Goal: Transaction & Acquisition: Download file/media

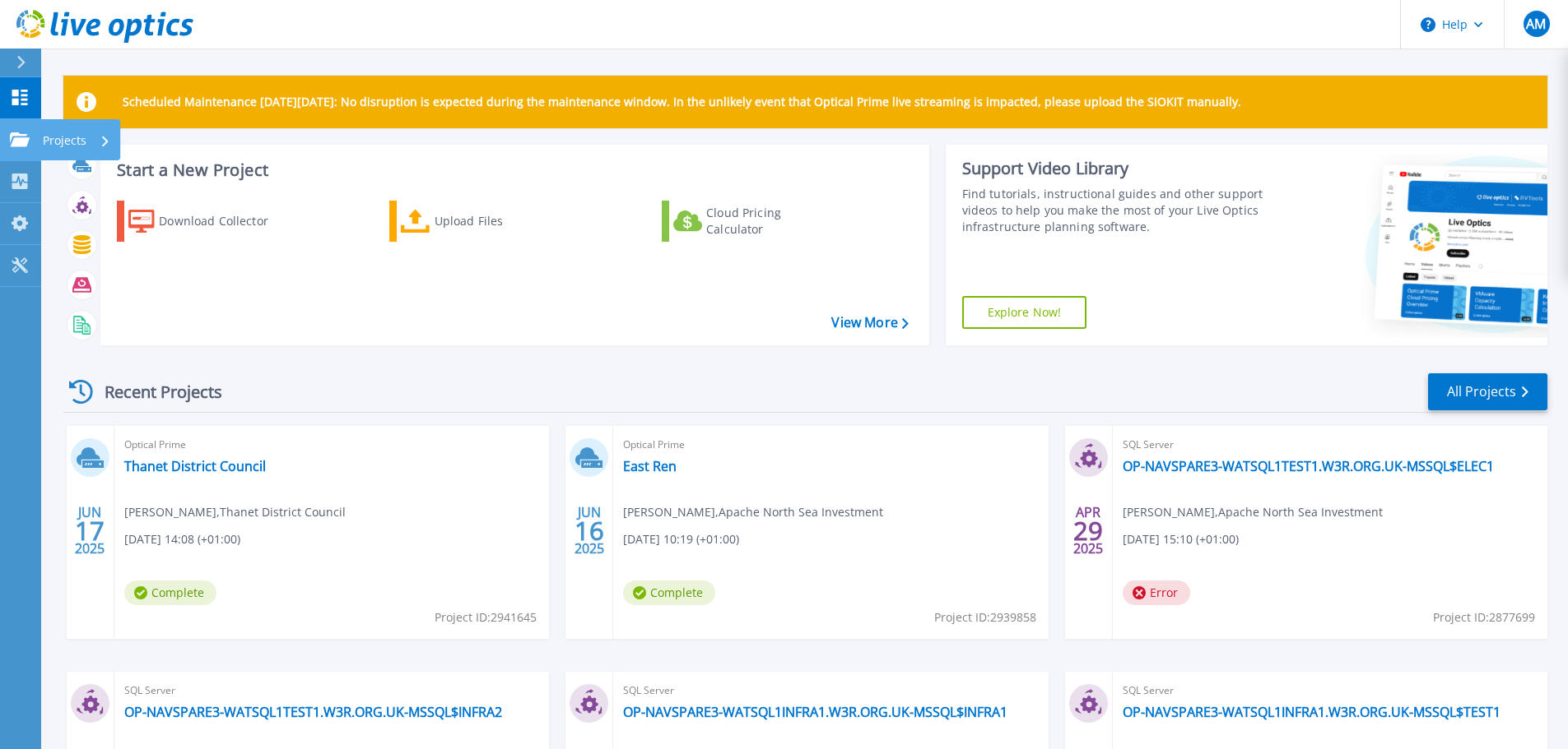
click at [25, 145] on icon at bounding box center [19, 140] width 19 height 14
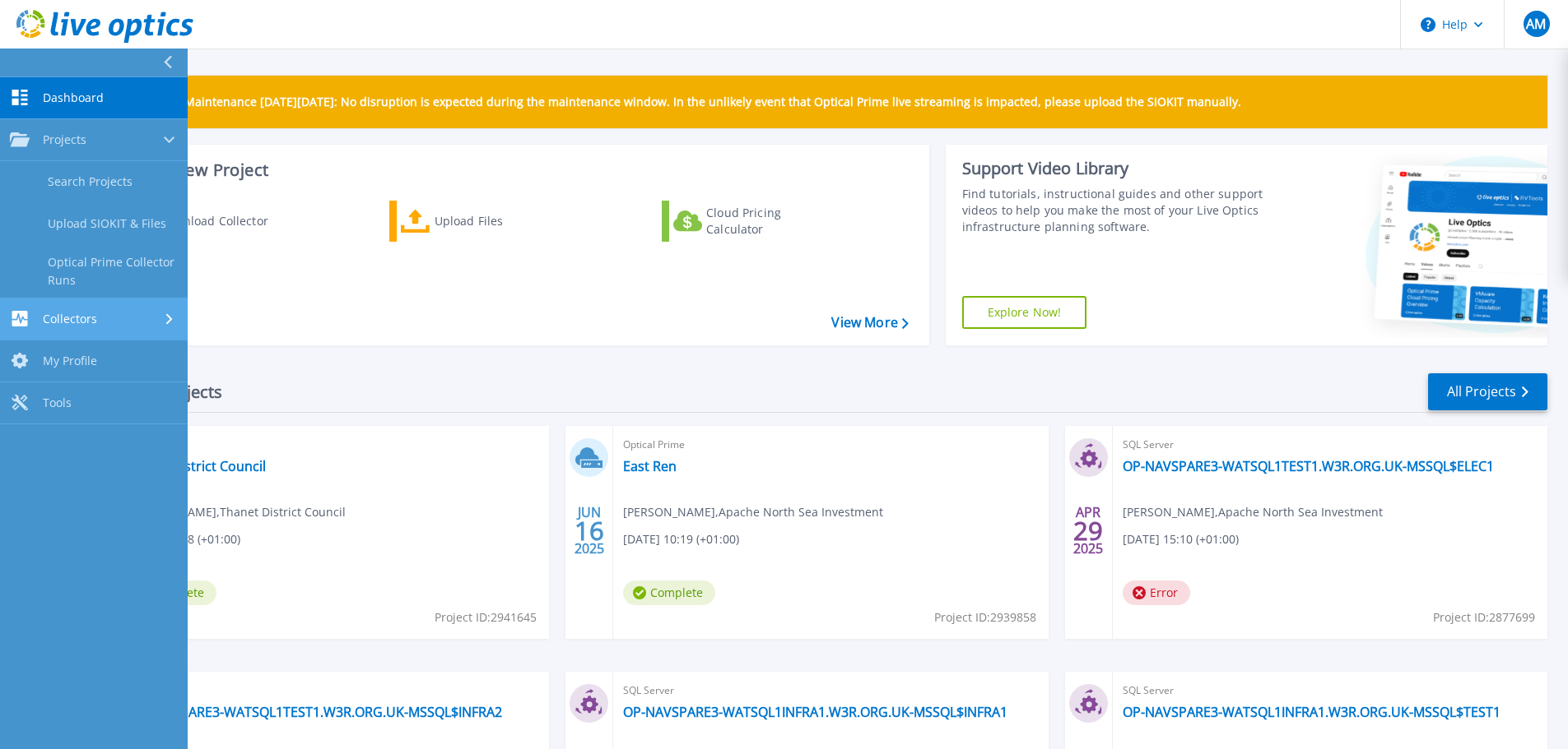
click at [45, 336] on link "Collectors Collectors" at bounding box center [94, 319] width 188 height 42
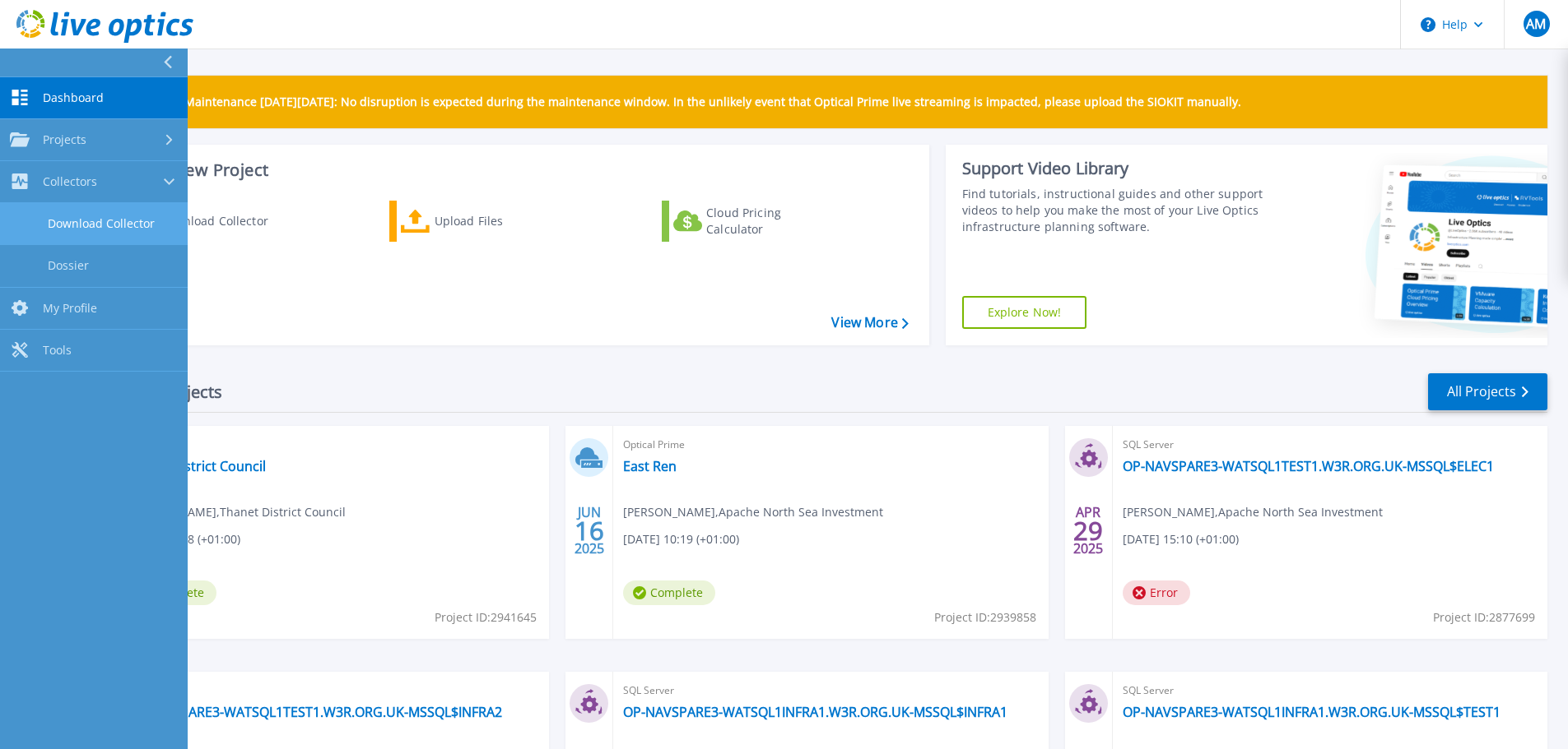
click at [91, 221] on link "Download Collector" at bounding box center [94, 223] width 188 height 42
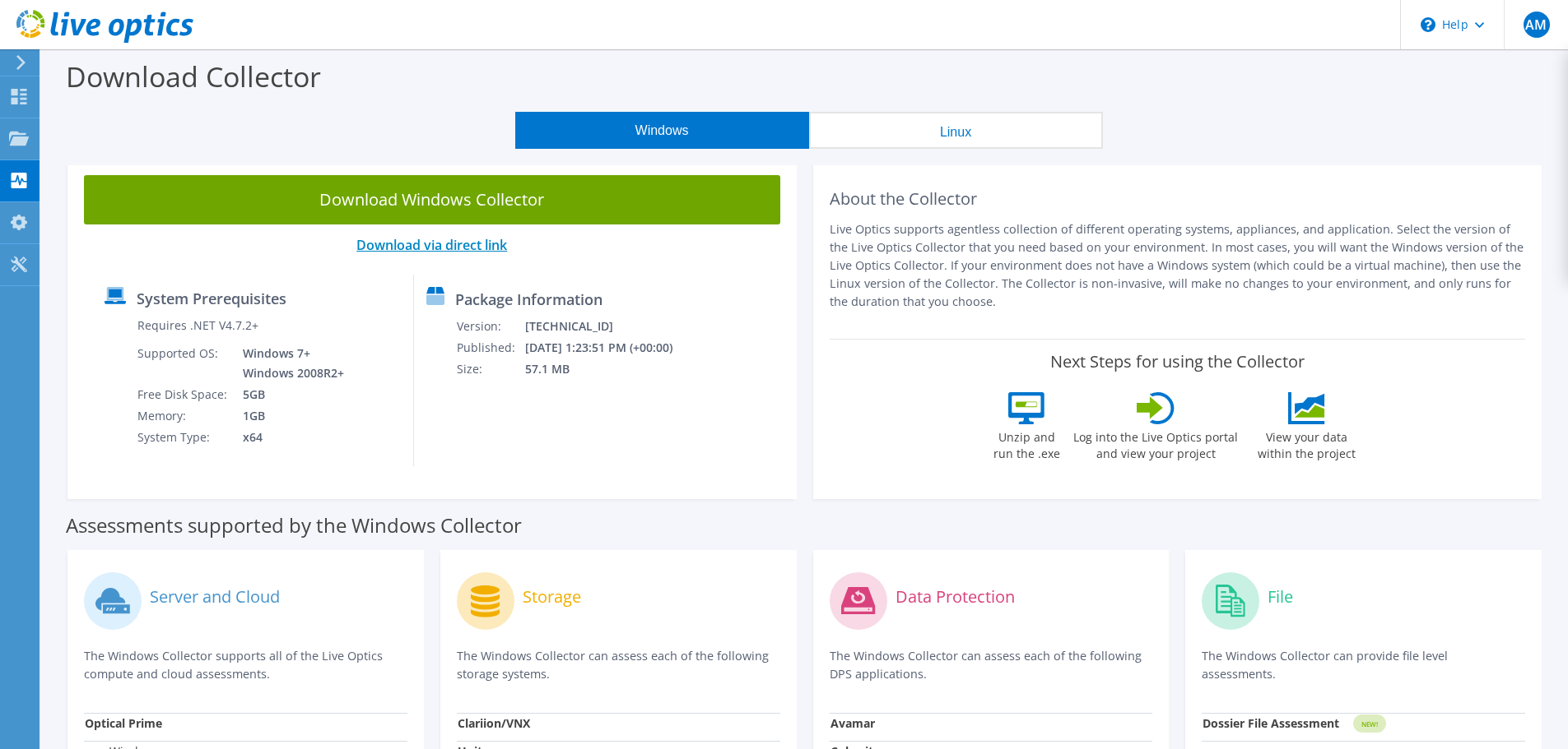
click at [366, 248] on link "Download via direct link" at bounding box center [431, 245] width 151 height 18
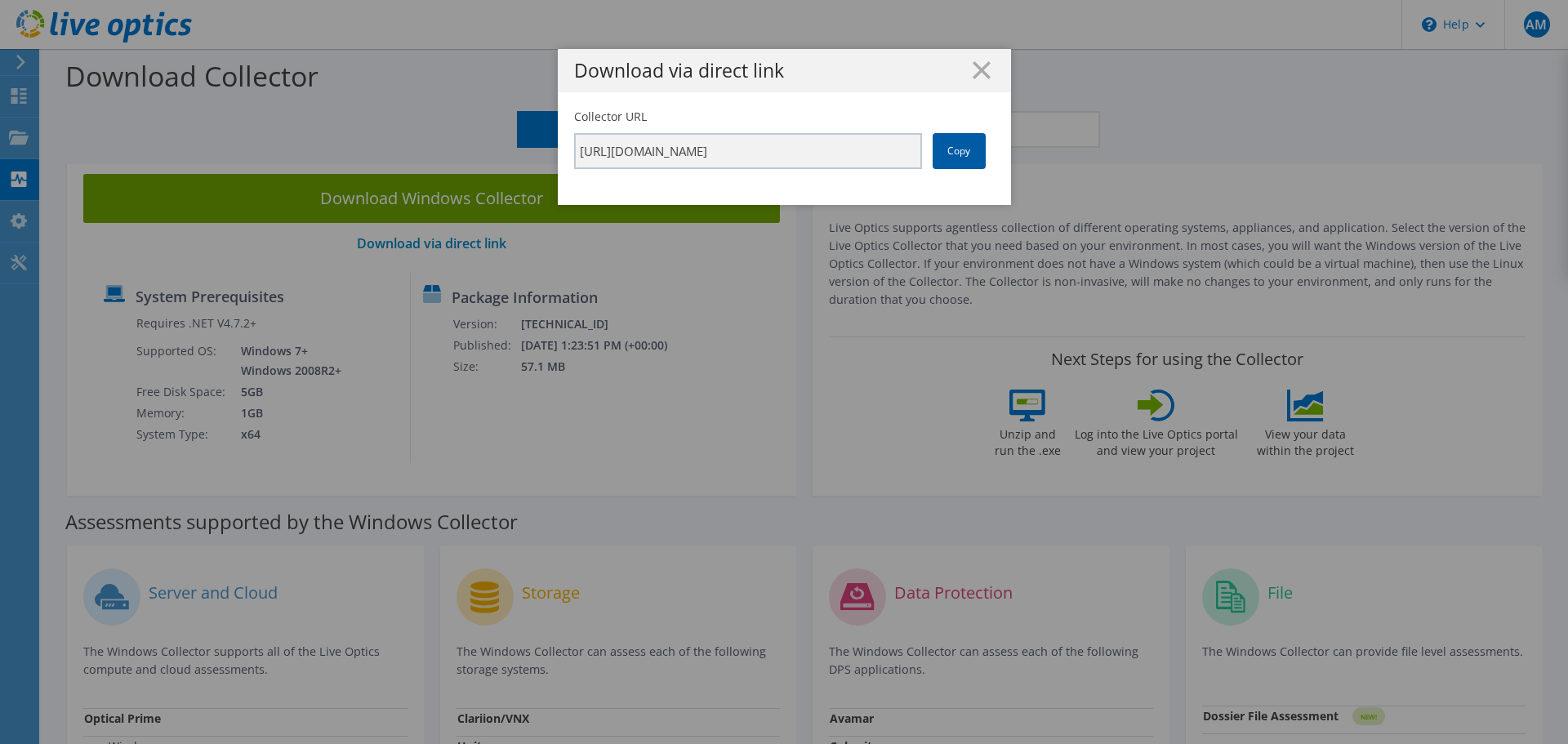
click at [943, 163] on link "Copy" at bounding box center [959, 150] width 53 height 36
